Goal: Navigation & Orientation: Understand site structure

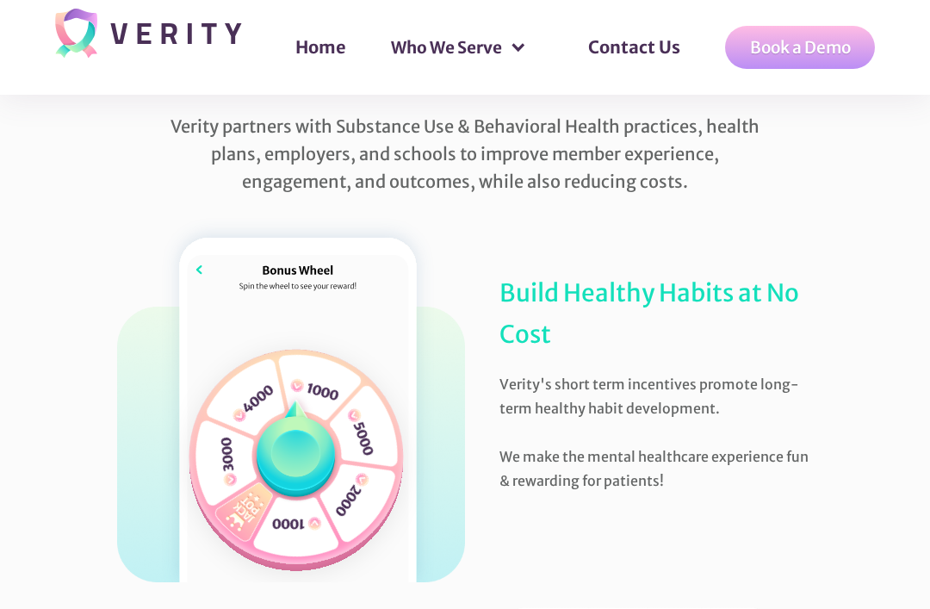
scroll to position [661, 0]
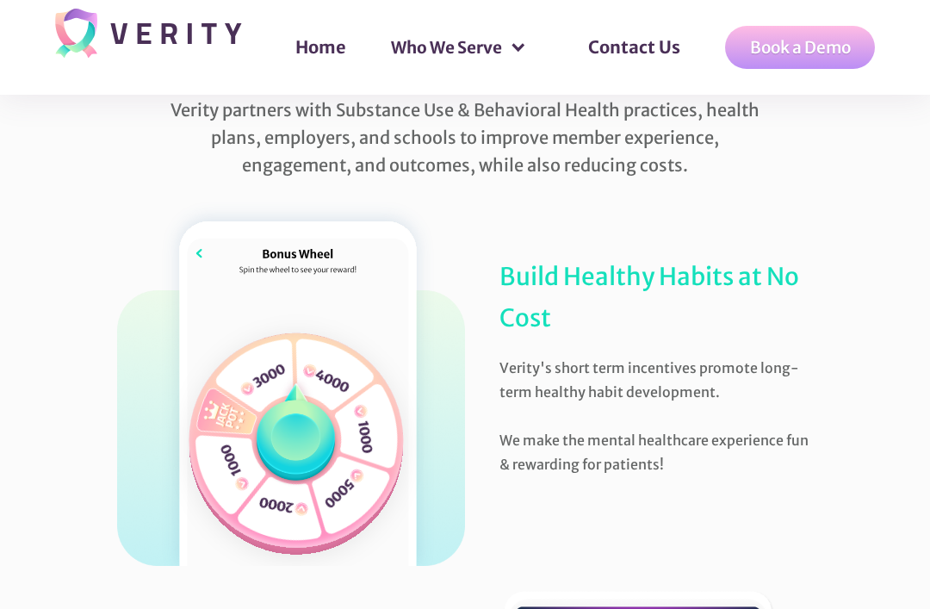
click at [311, 448] on img at bounding box center [296, 431] width 90 height 115
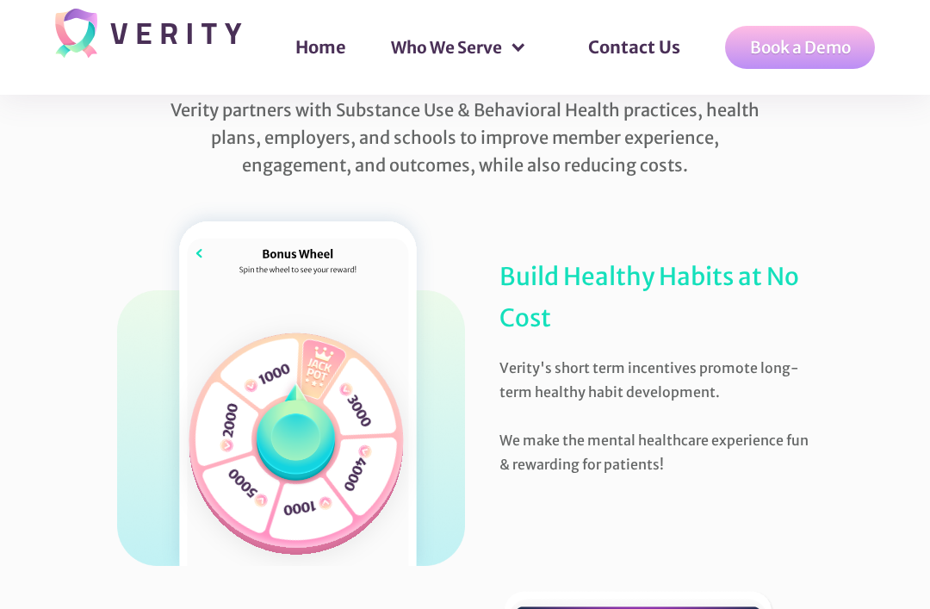
click at [315, 510] on img at bounding box center [296, 440] width 253 height 253
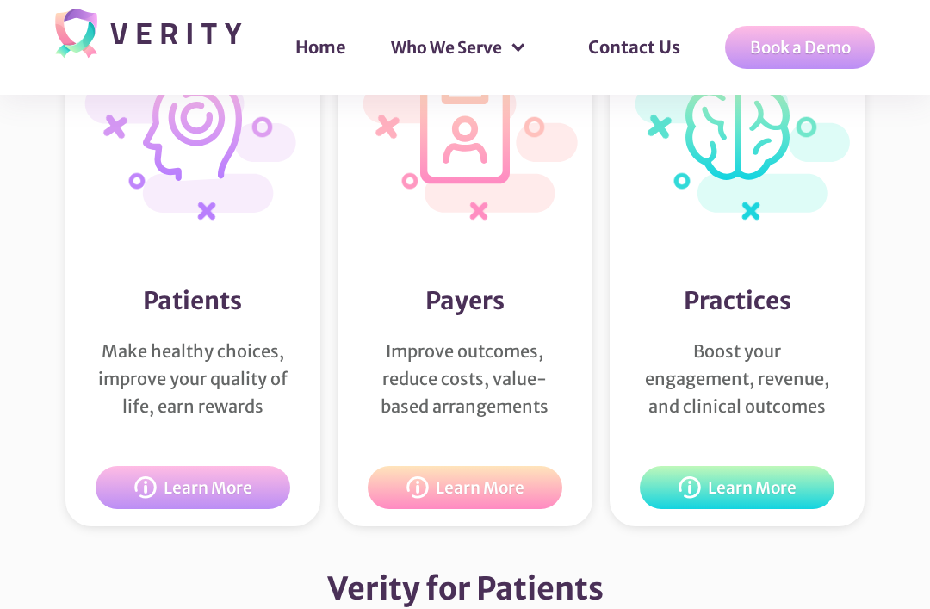
scroll to position [2835, 0]
click at [784, 486] on div "Learn More" at bounding box center [752, 487] width 89 height 17
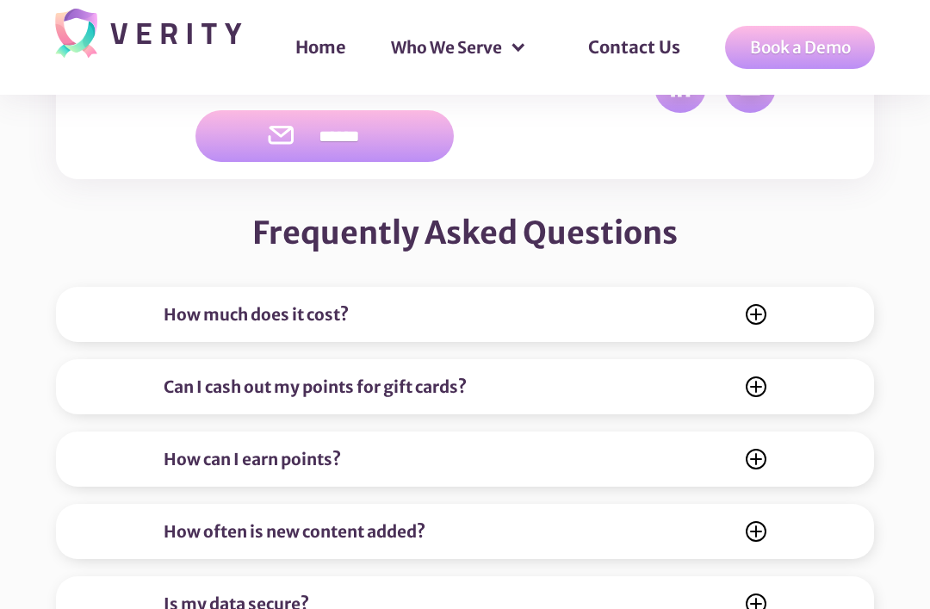
scroll to position [6470, 0]
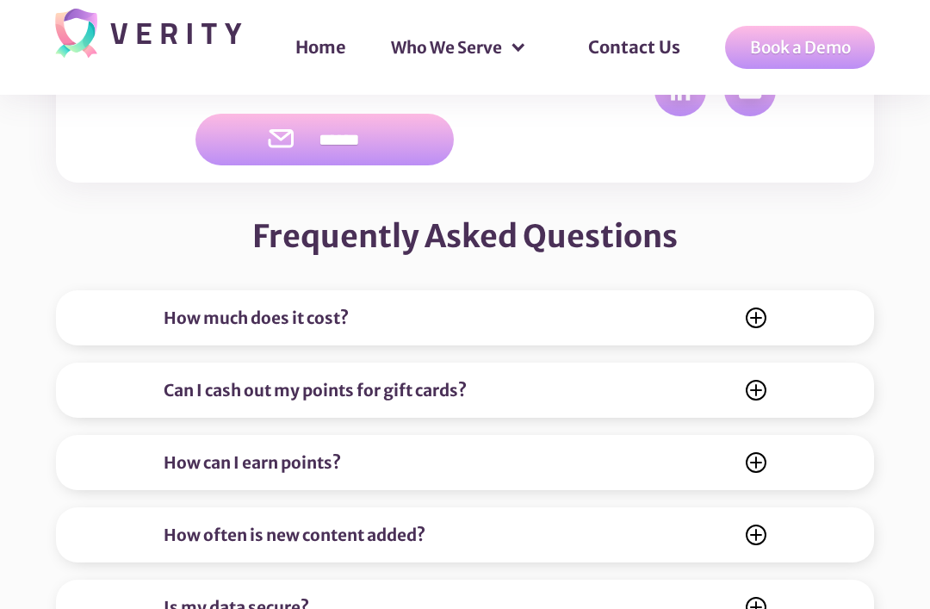
click at [759, 308] on icon at bounding box center [756, 318] width 21 height 21
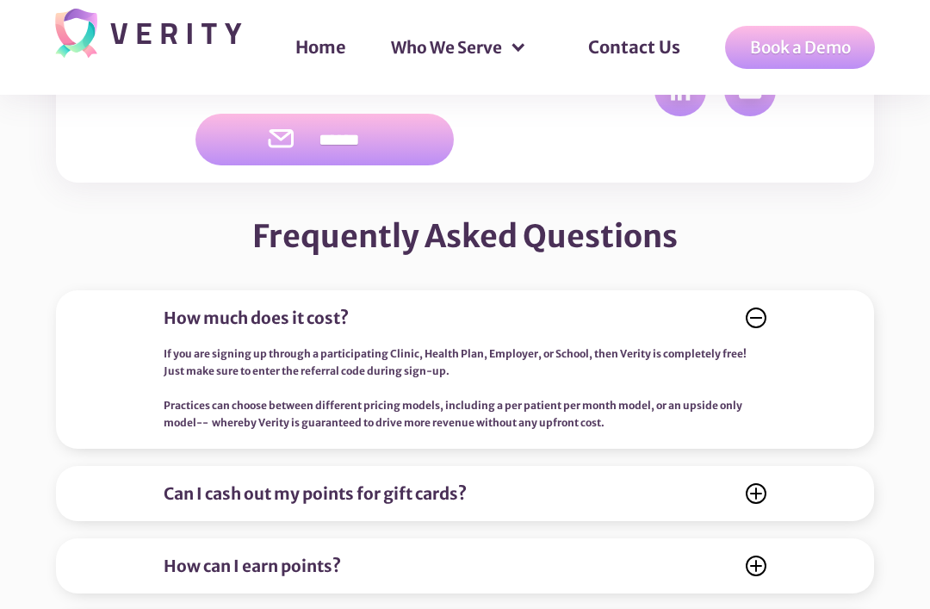
click at [758, 484] on icon at bounding box center [756, 493] width 19 height 19
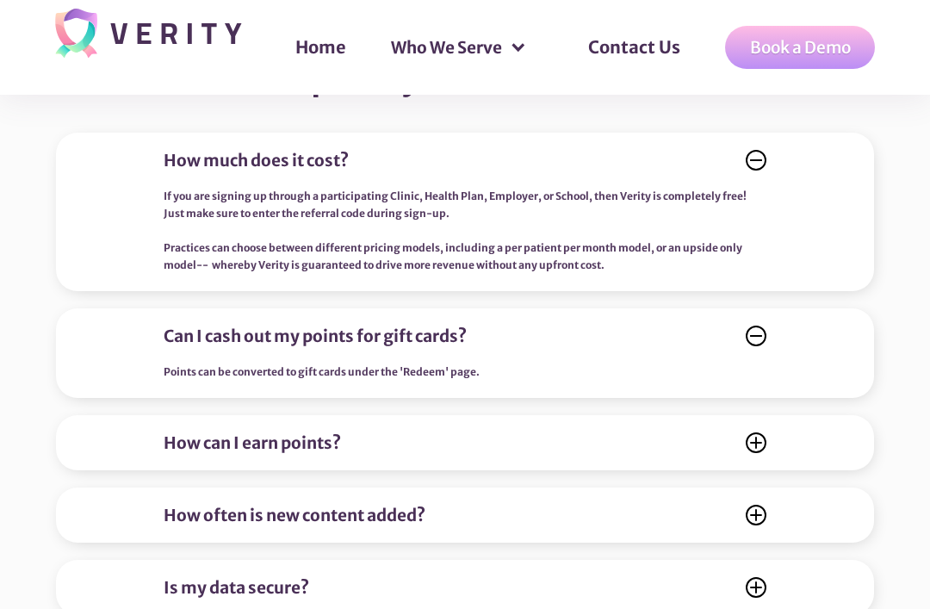
scroll to position [6629, 0]
click at [750, 433] on icon at bounding box center [756, 442] width 19 height 19
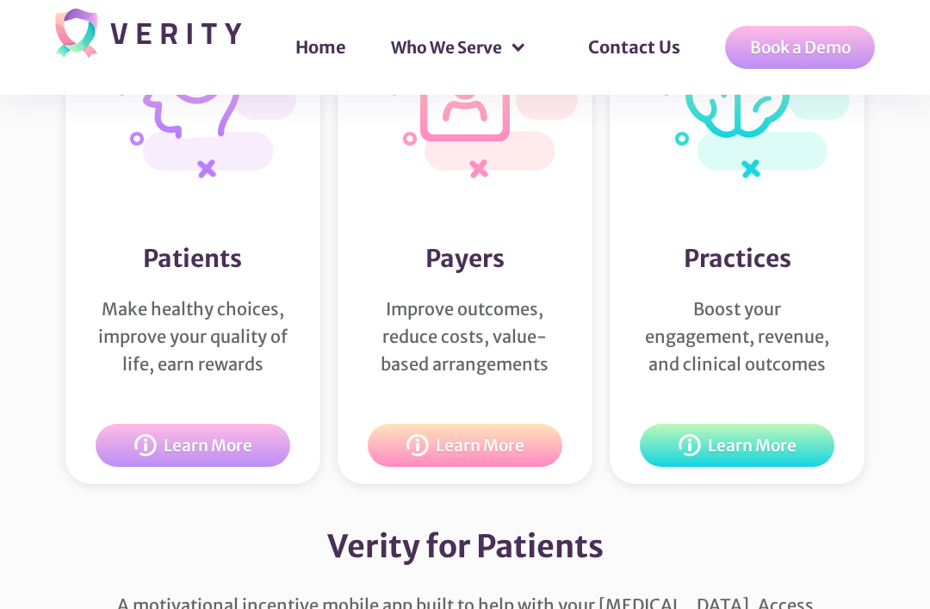
scroll to position [2876, 0]
click at [220, 459] on link "Learn More" at bounding box center [193, 446] width 195 height 43
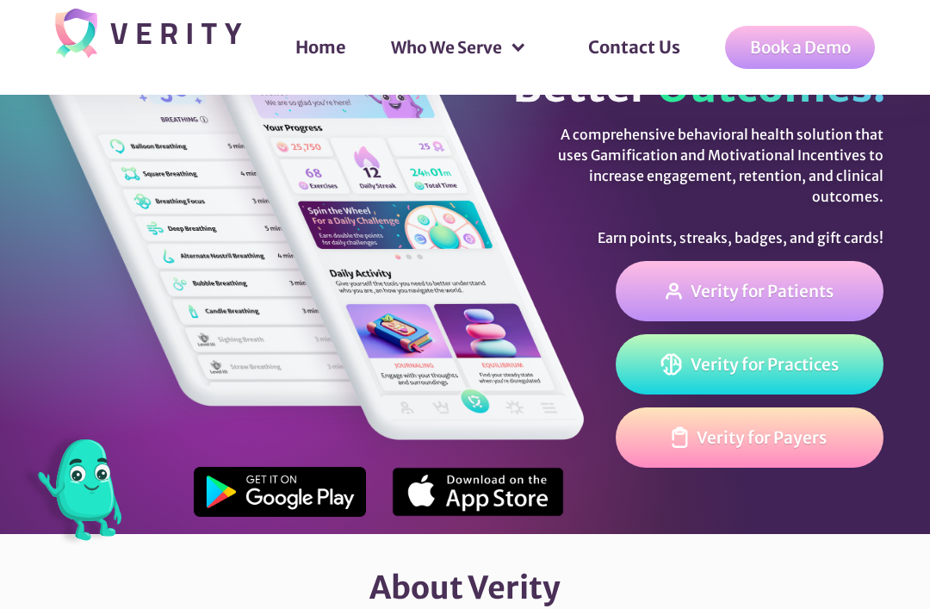
scroll to position [116, 0]
click at [811, 446] on div "Verity for Payers" at bounding box center [762, 437] width 130 height 17
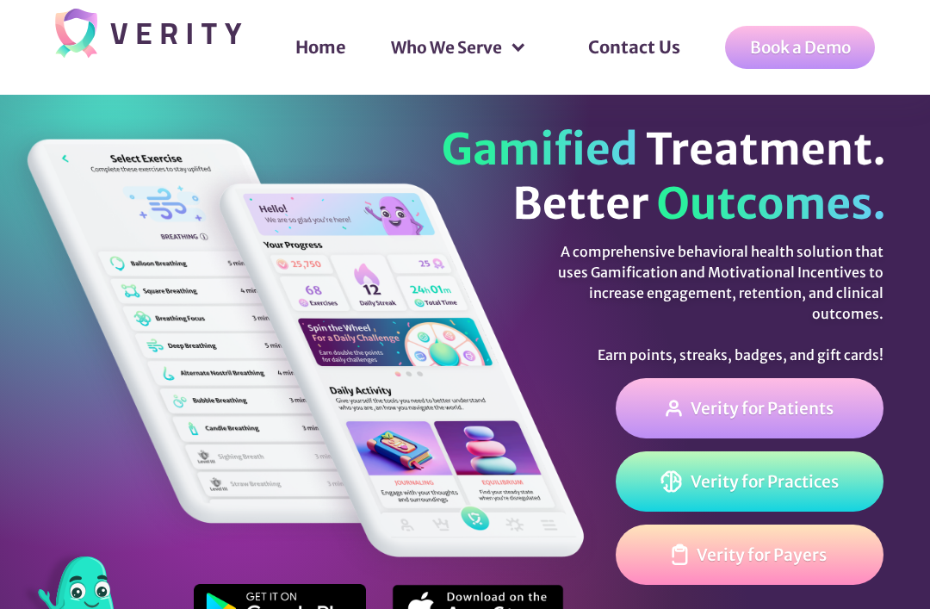
click at [521, 58] on div "Who We Serve" at bounding box center [459, 48] width 170 height 52
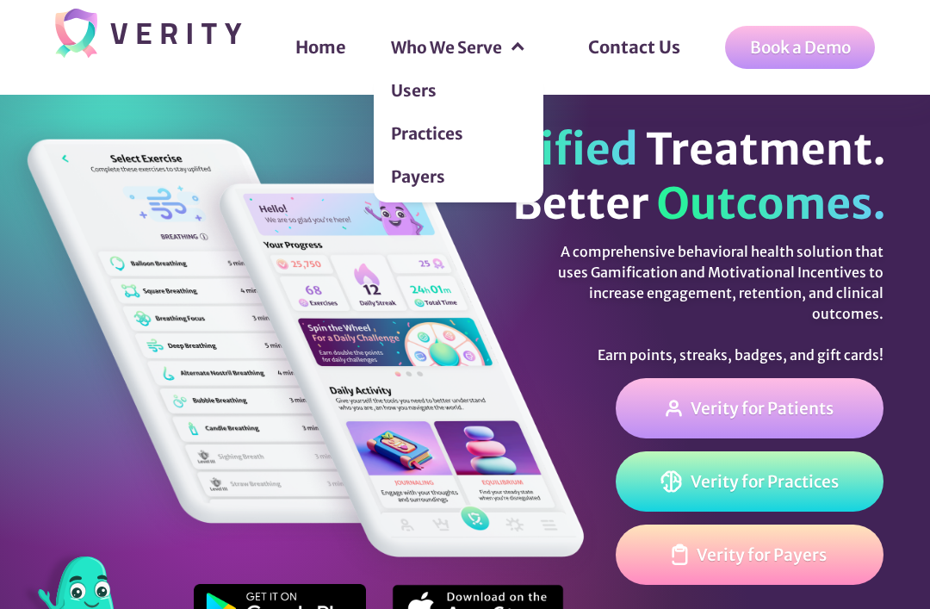
click at [458, 133] on link "Practices" at bounding box center [459, 137] width 170 height 43
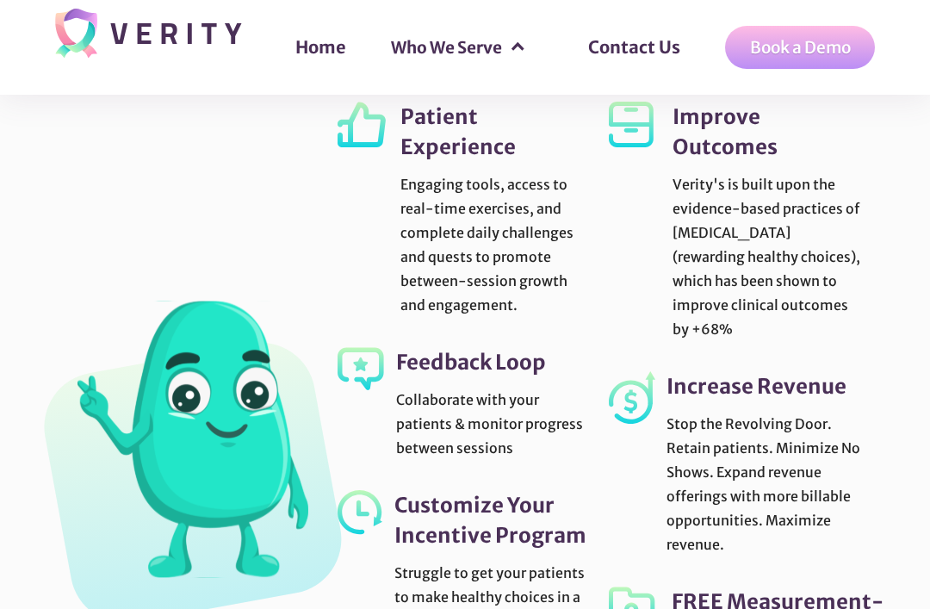
scroll to position [4281, 0]
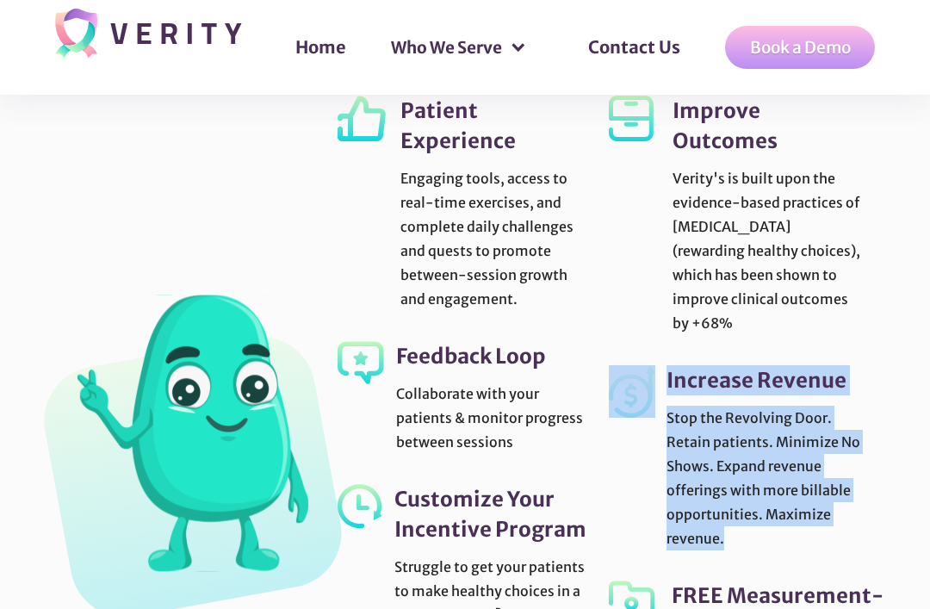
click at [923, 350] on div "Patient Experience Engaging tools, access to real-time exercises, and complete …" at bounding box center [465, 433] width 930 height 711
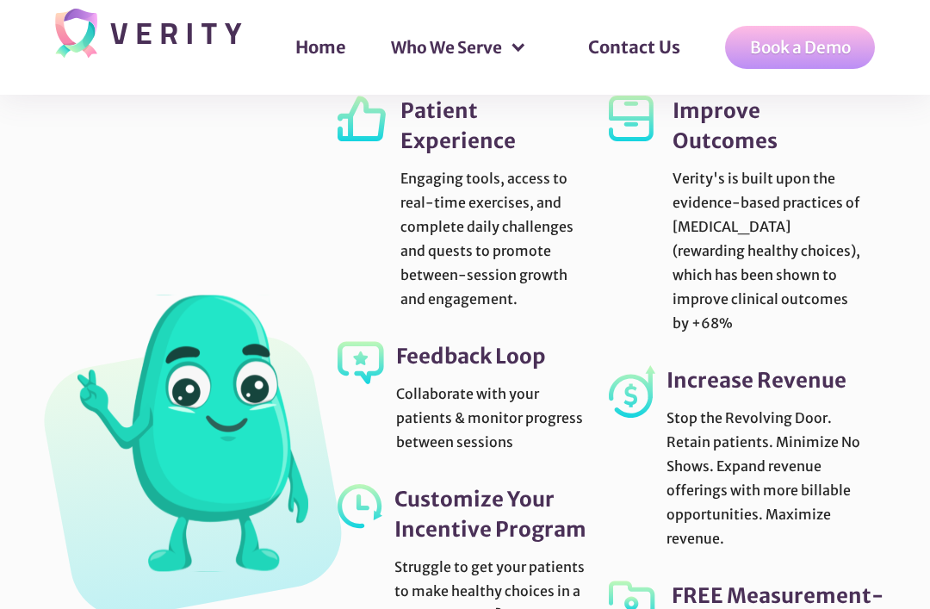
click at [909, 296] on div "Patient Experience Engaging tools, access to real-time exercises, and complete …" at bounding box center [465, 433] width 930 height 711
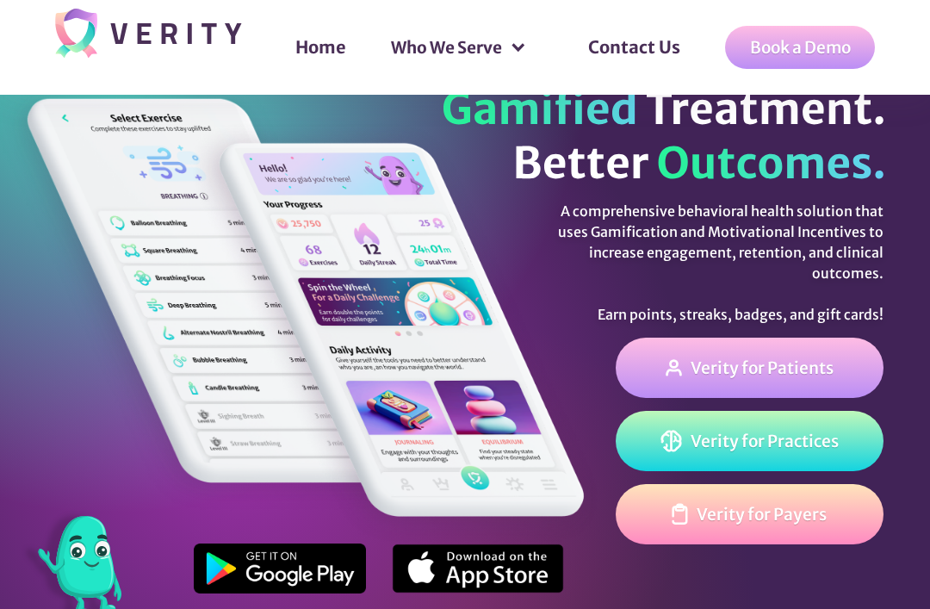
scroll to position [0, 0]
